Goal: Use online tool/utility: Utilize a website feature to perform a specific function

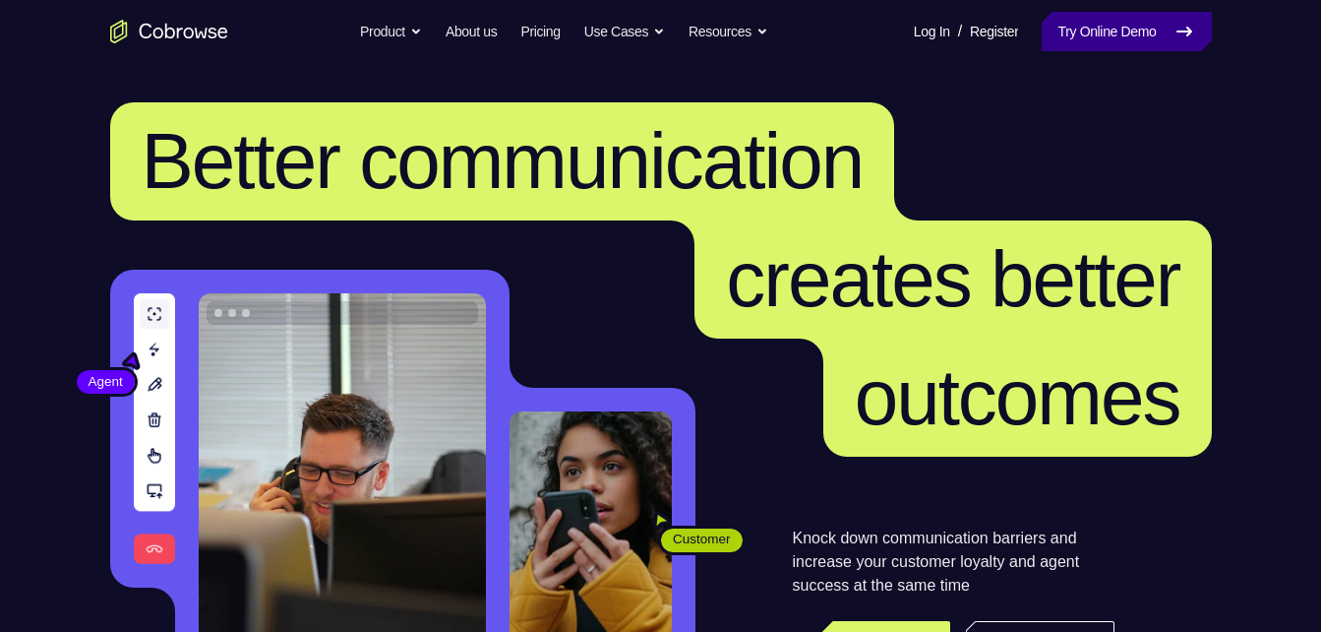
click at [1065, 43] on link "Try Online Demo" at bounding box center [1126, 31] width 169 height 39
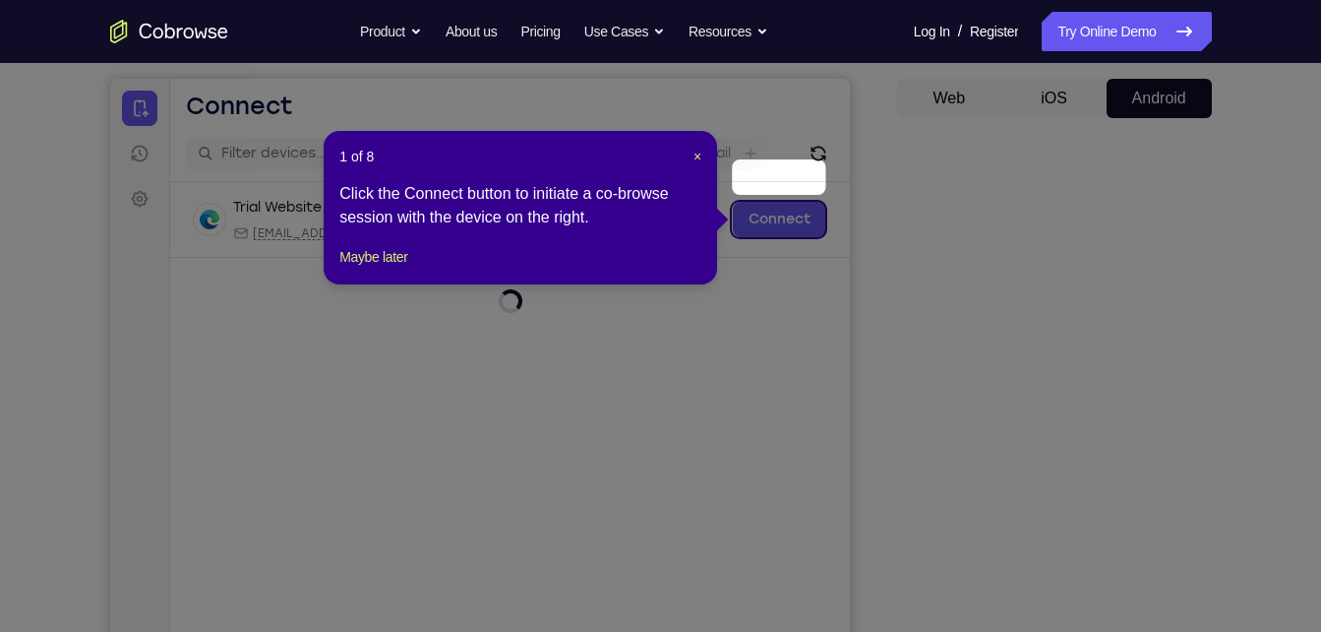
scroll to position [172, 0]
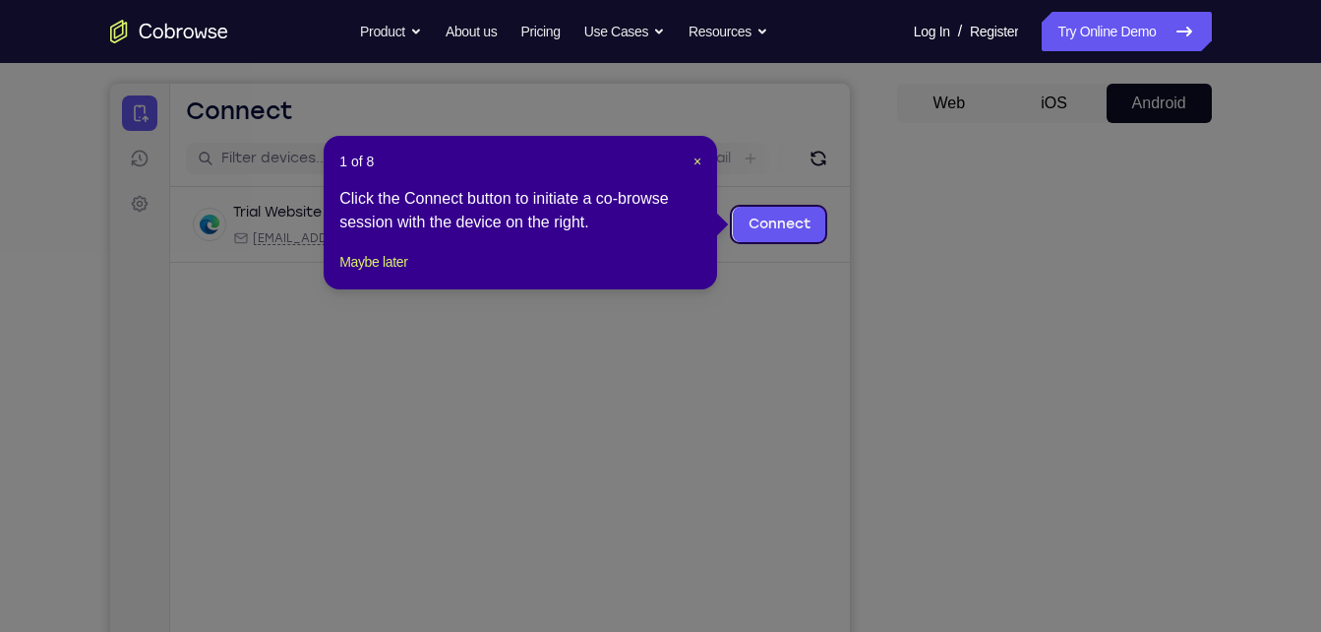
click at [703, 161] on div "1 of 8 × Click the Connect button to initiate a co-browse session with the devi…" at bounding box center [521, 212] width 394 height 153
drag, startPoint x: 700, startPoint y: 160, endPoint x: 1251, endPoint y: 277, distance: 563.3
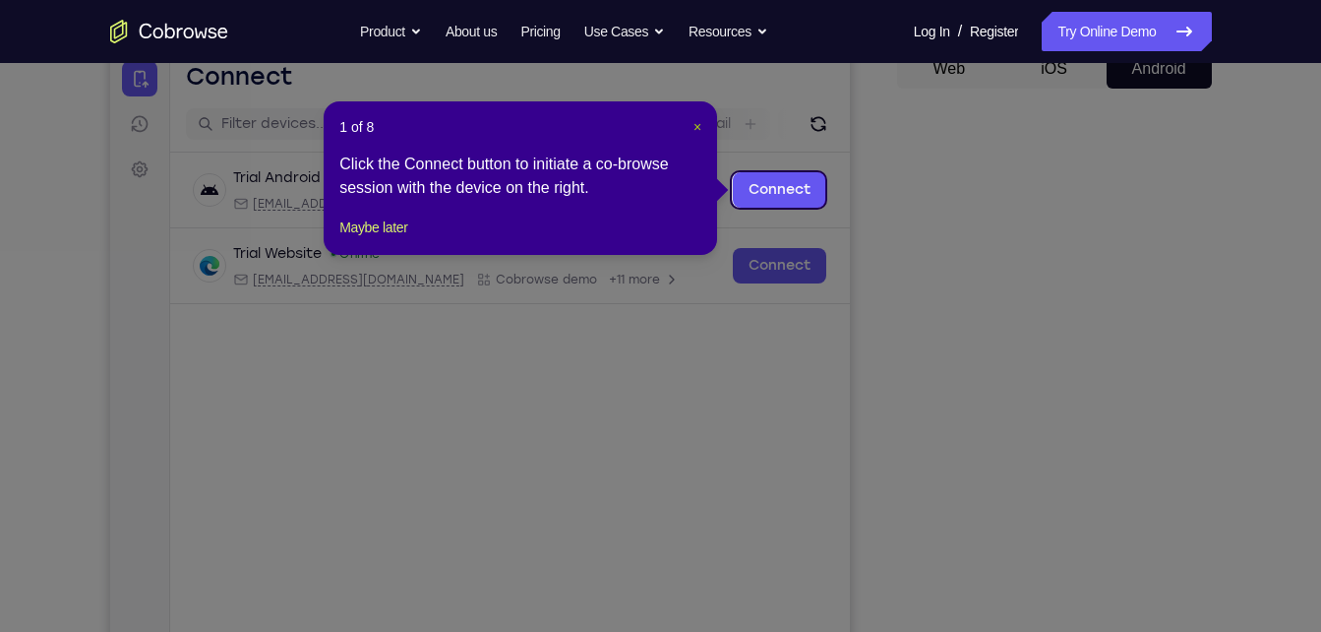
click at [698, 125] on span "×" at bounding box center [698, 127] width 8 height 16
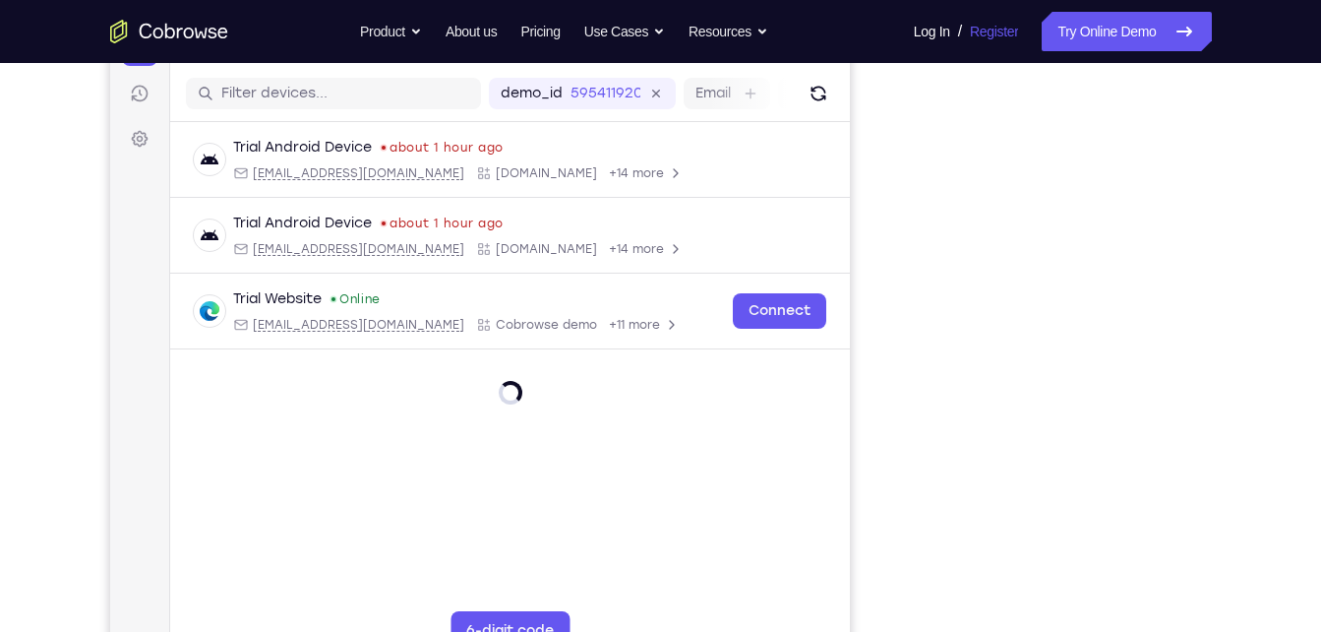
scroll to position [272, 0]
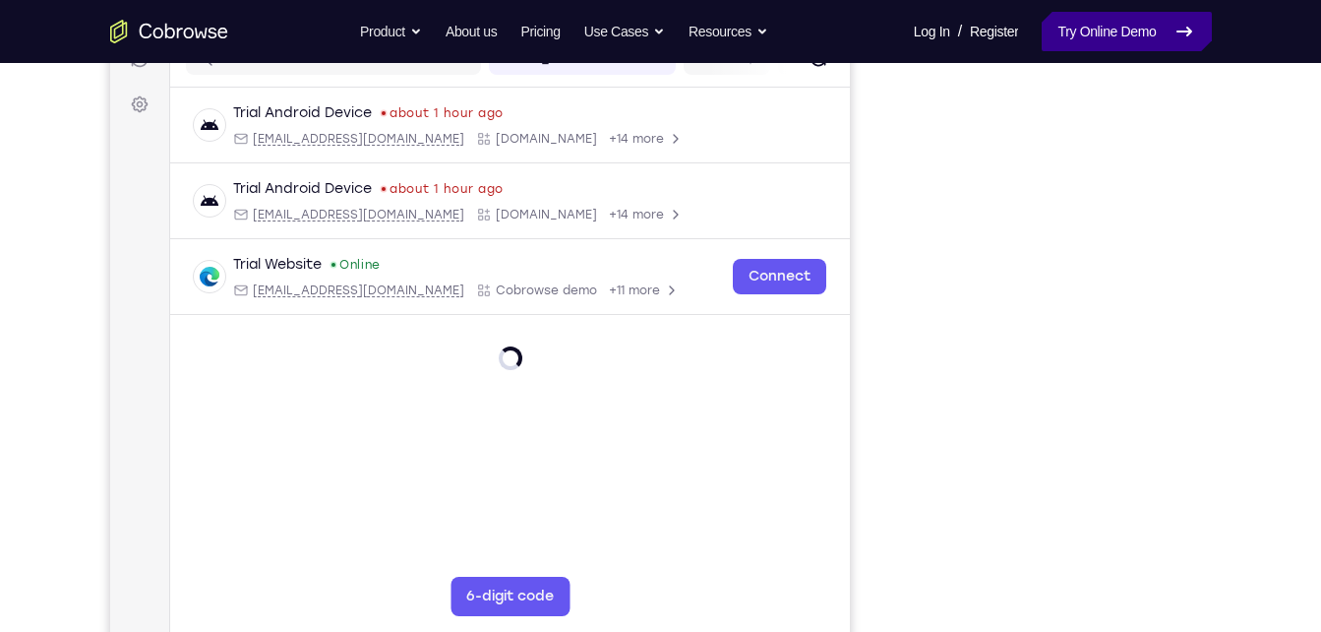
click at [1068, 35] on link "Try Online Demo" at bounding box center [1126, 31] width 169 height 39
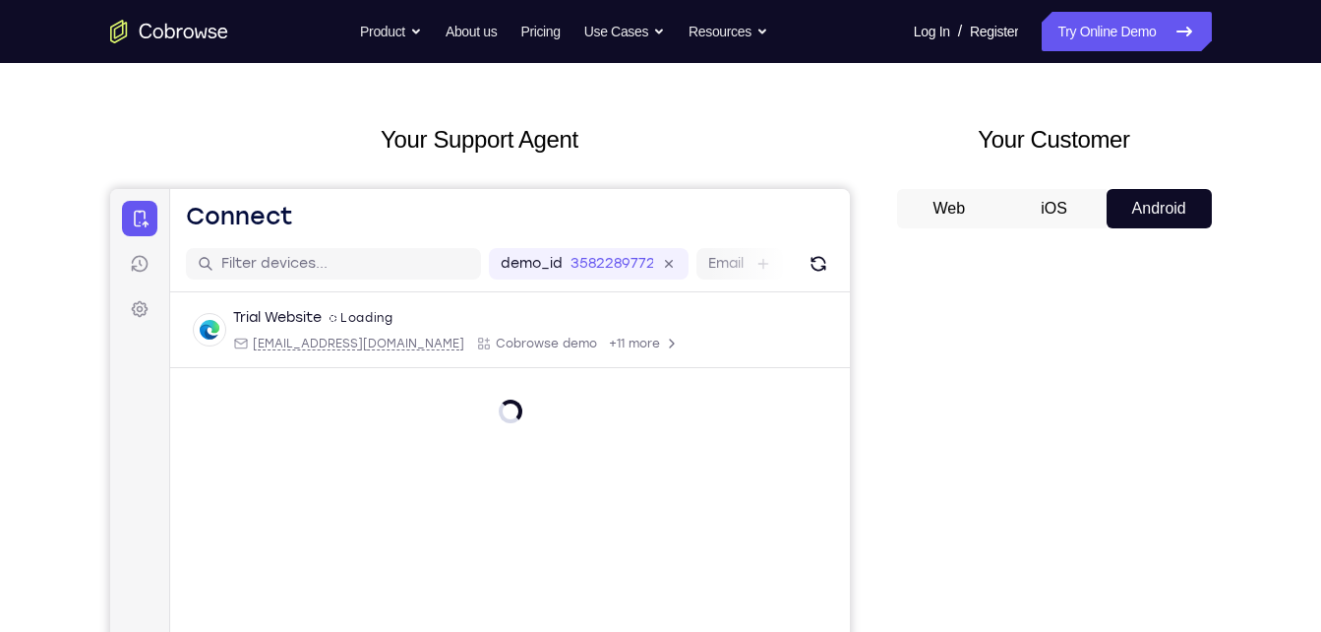
scroll to position [66, 0]
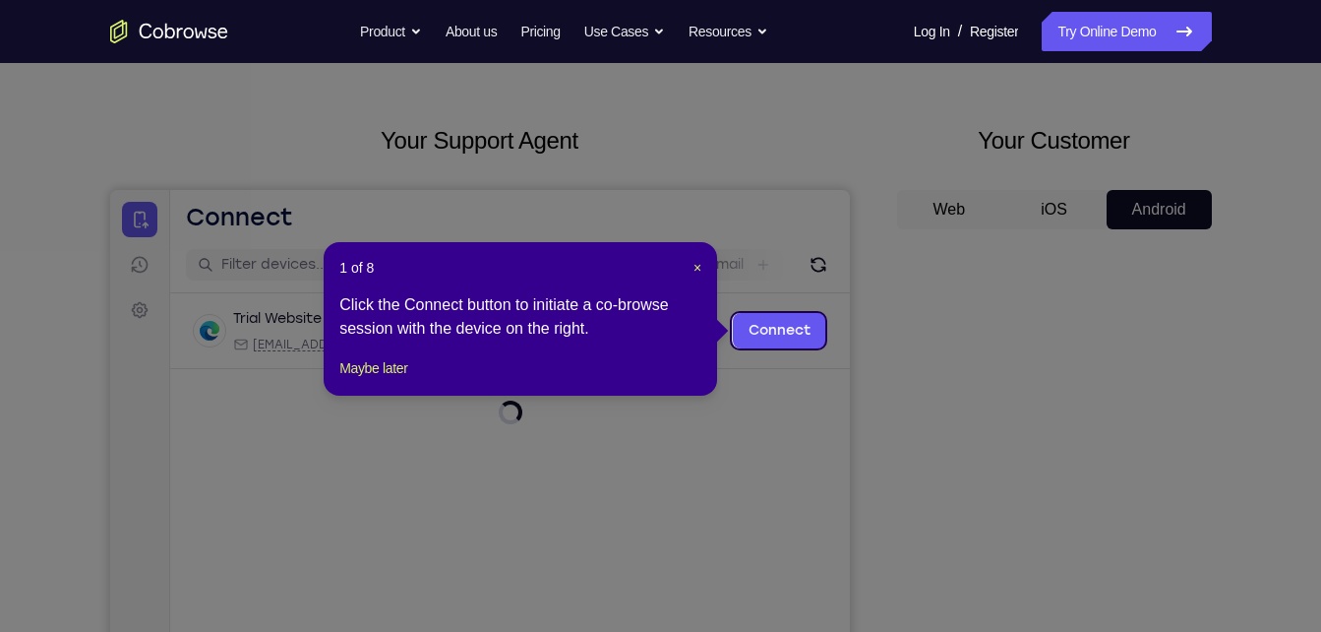
click at [703, 268] on div "1 of 8 × Click the Connect button to initiate a co-browse session with the devi…" at bounding box center [521, 318] width 394 height 153
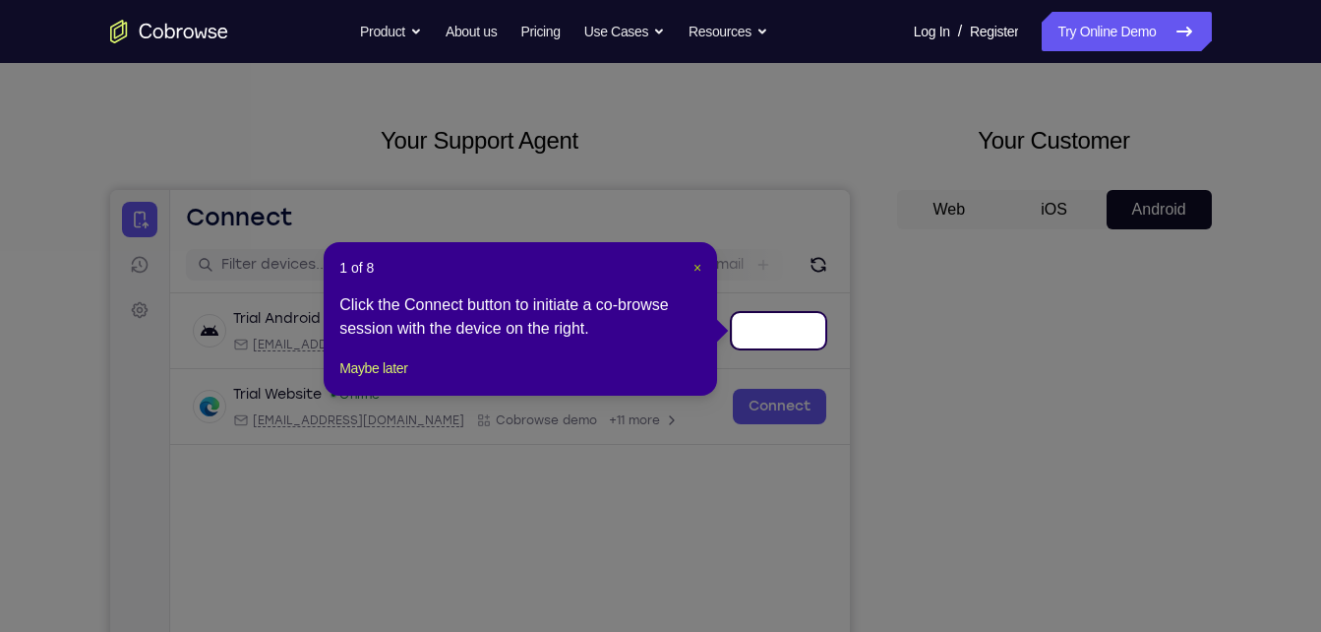
click at [695, 267] on span "×" at bounding box center [698, 268] width 8 height 16
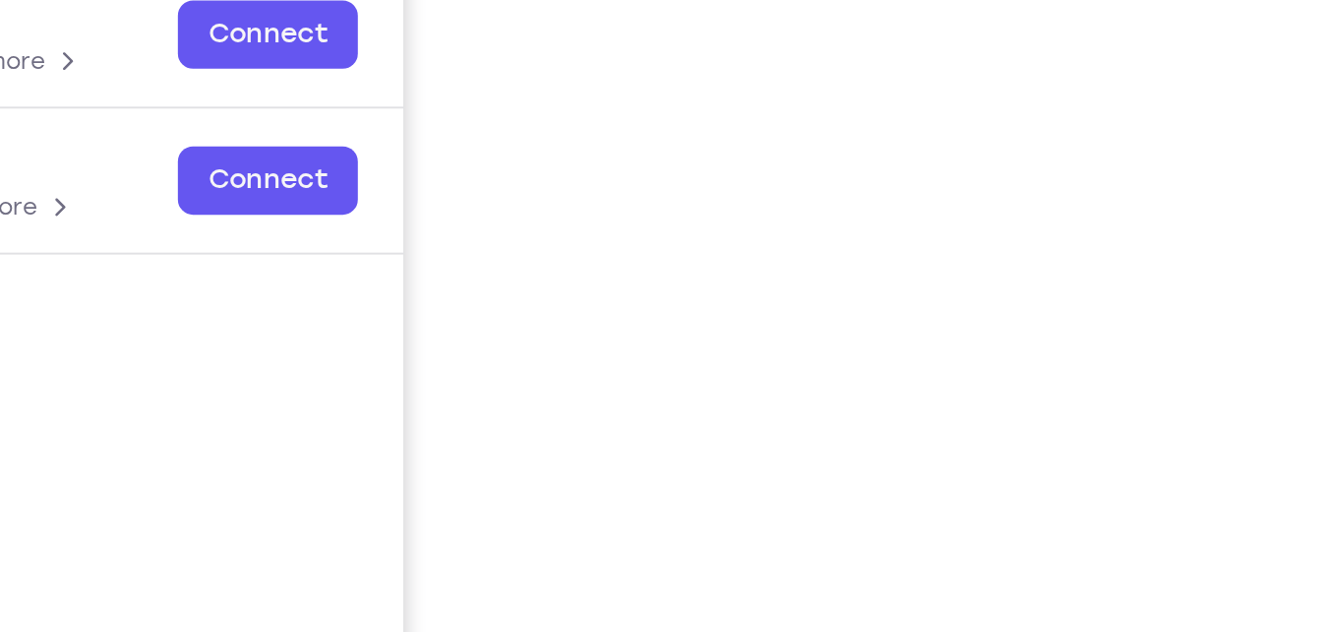
scroll to position [306, 0]
